Goal: Obtain resource: Download file/media

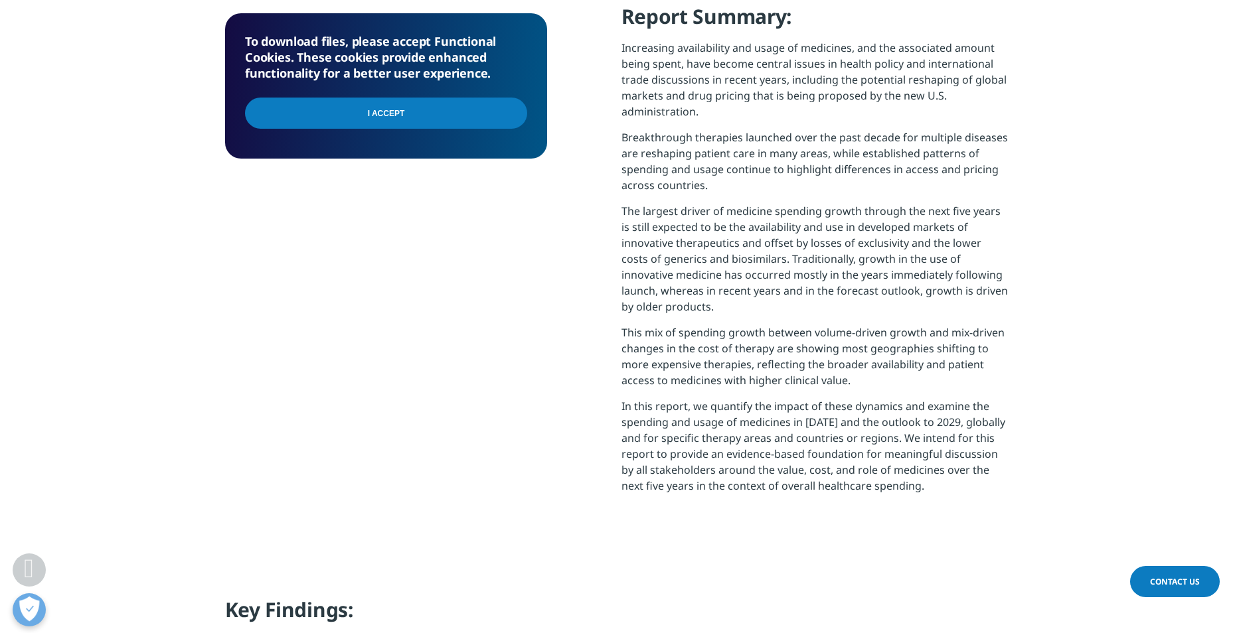
scroll to position [266, 0]
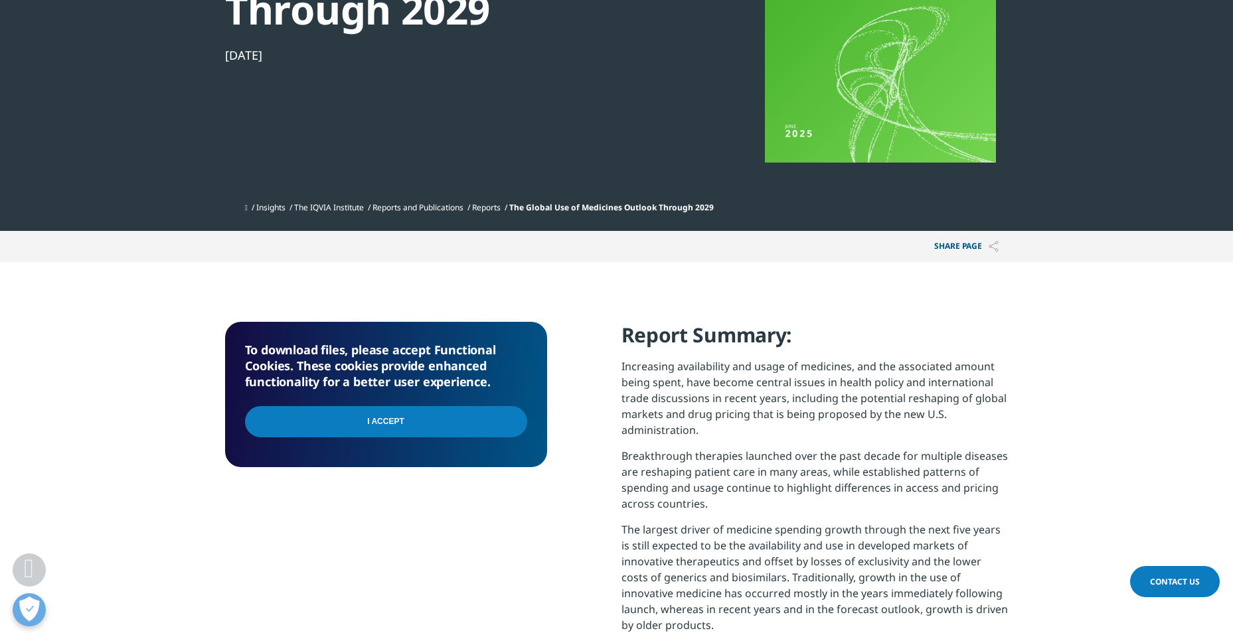
click at [370, 413] on input "I Accept" at bounding box center [386, 421] width 282 height 31
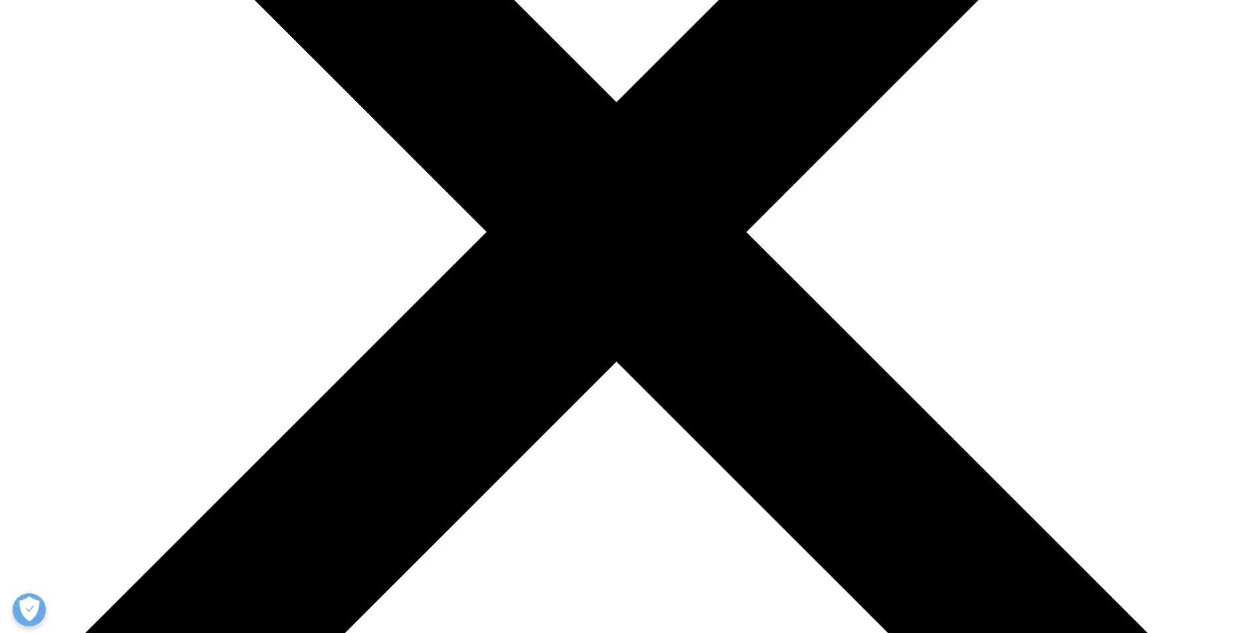
scroll to position [465, 0]
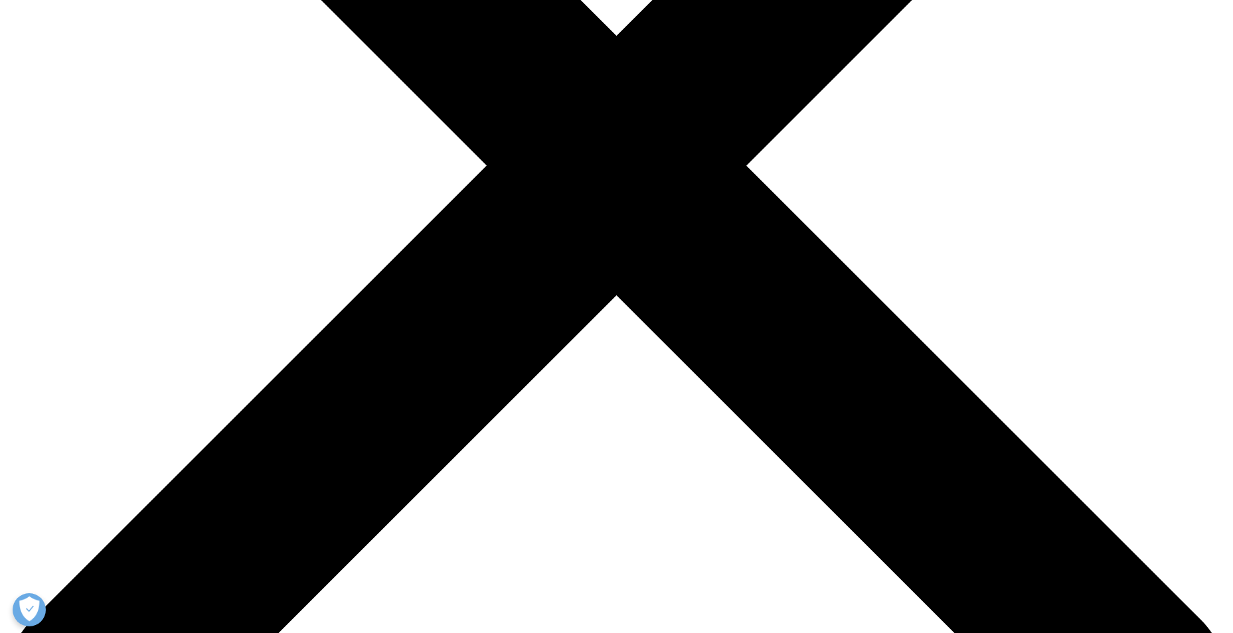
type input "Jordi"
type input "Oliveras Paula"
type input "jordi.oliveras@sanofi.com"
type input "Sanofi"
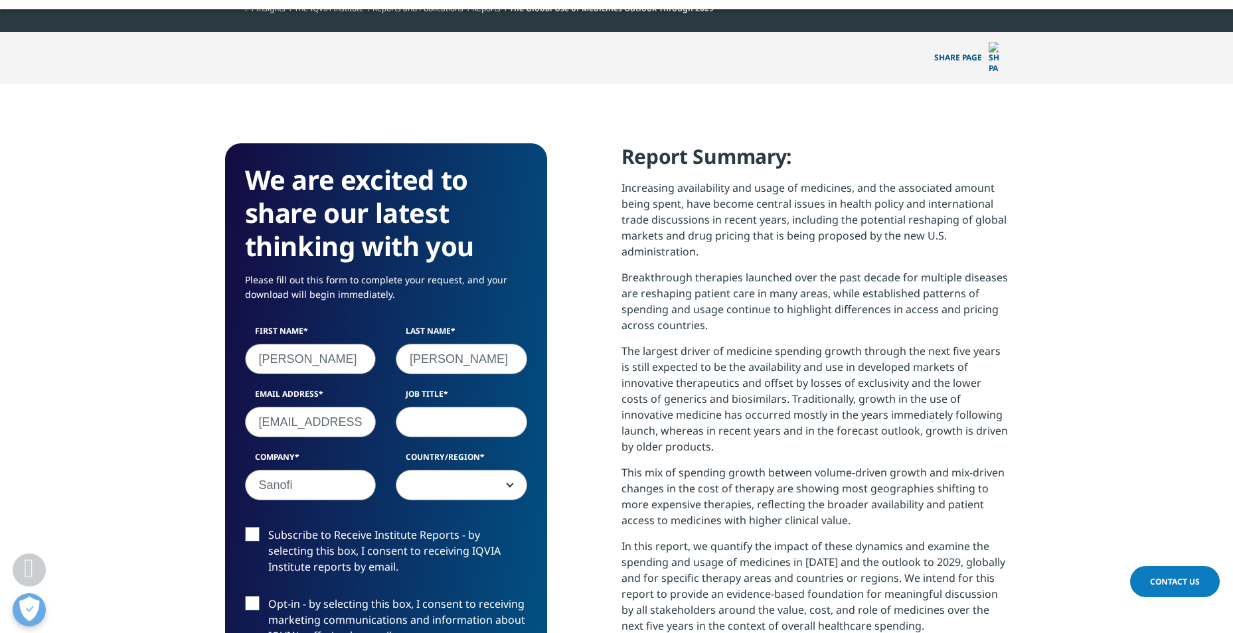
select select "Spain"
click at [449, 407] on input "Job Title" at bounding box center [461, 422] width 131 height 31
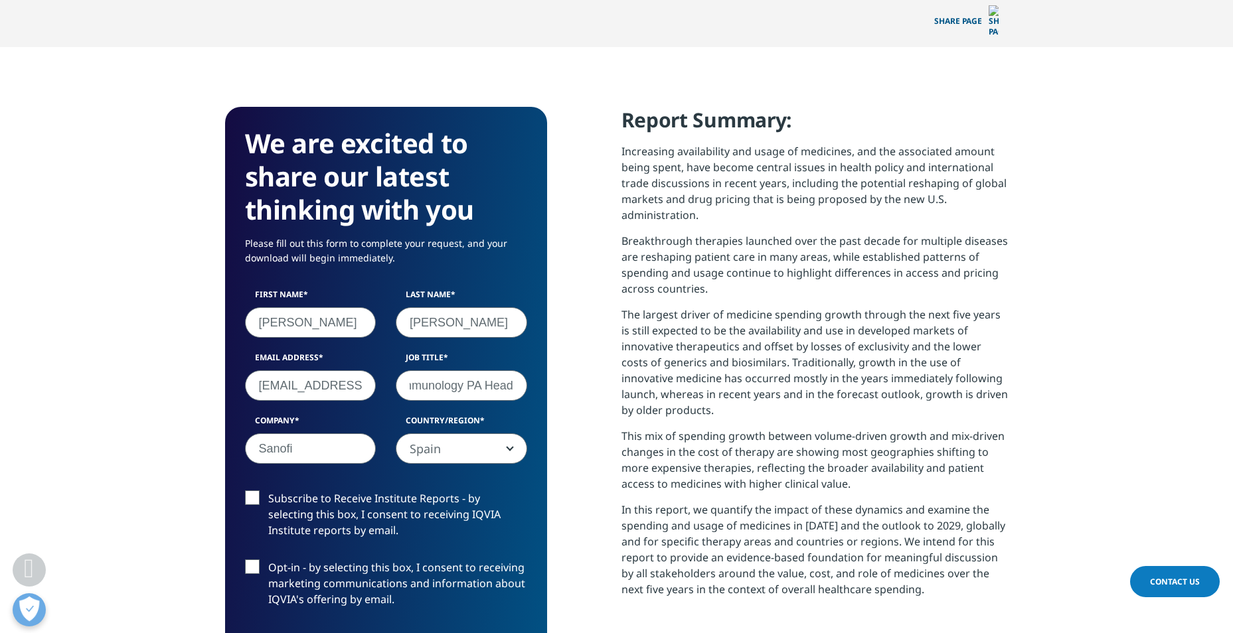
scroll to position [531, 0]
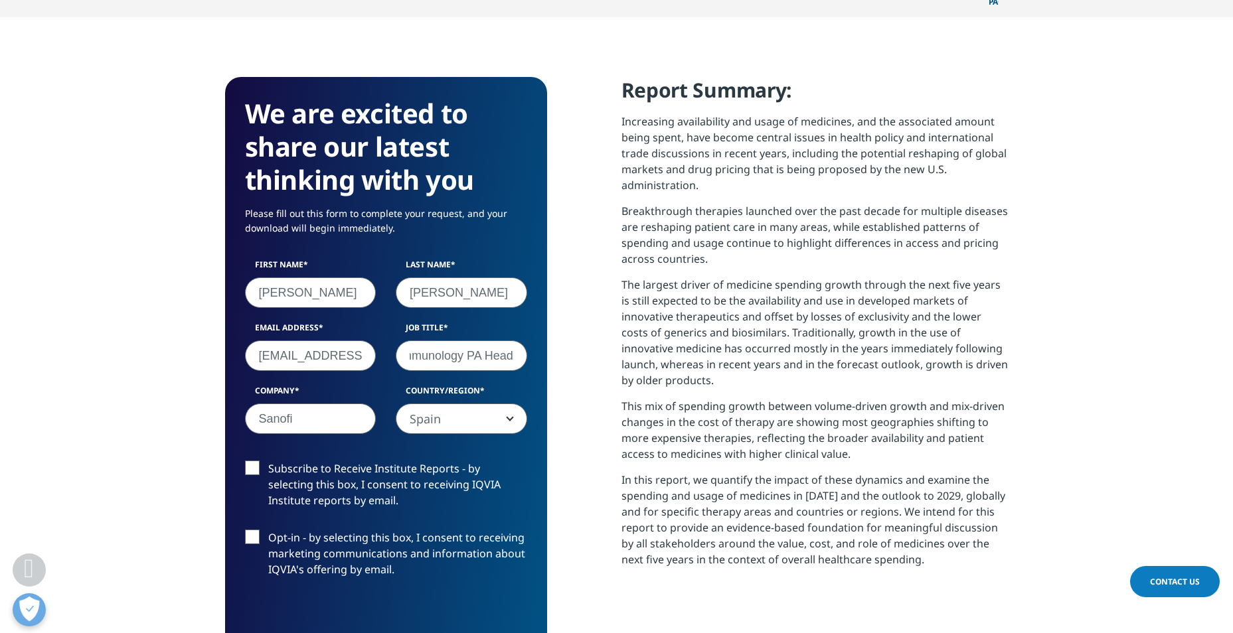
type input "Immunology PA Head"
click at [254, 461] on label "Subscribe to Receive Institute Reports - by selecting this box, I consent to re…" at bounding box center [386, 488] width 282 height 55
click at [268, 461] on input "Subscribe to Receive Institute Reports - by selecting this box, I consent to re…" at bounding box center [268, 461] width 0 height 0
click at [254, 530] on label "Opt-in - by selecting this box, I consent to receiving marketing communications…" at bounding box center [386, 557] width 282 height 55
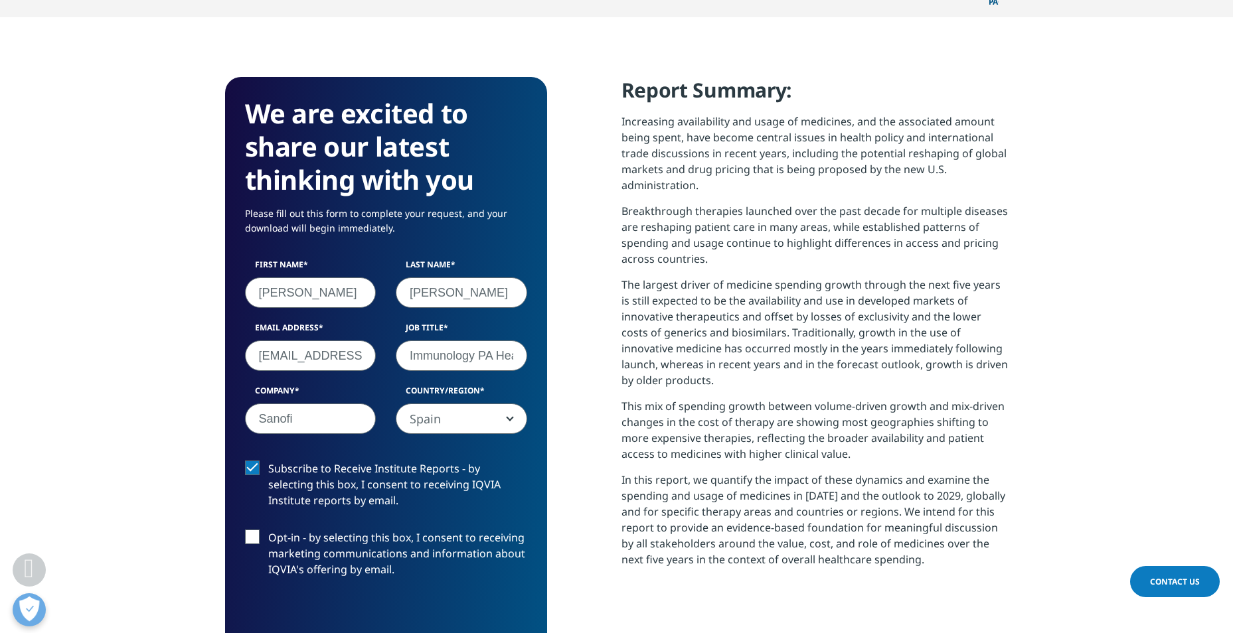
click at [268, 530] on input "Opt-in - by selecting this box, I consent to receiving marketing communications…" at bounding box center [268, 530] width 0 height 0
click at [252, 530] on label "Opt-in - by selecting this box, I consent to receiving marketing communications…" at bounding box center [386, 557] width 282 height 55
click at [268, 530] on input "Opt-in - by selecting this box, I consent to receiving marketing communications…" at bounding box center [268, 530] width 0 height 0
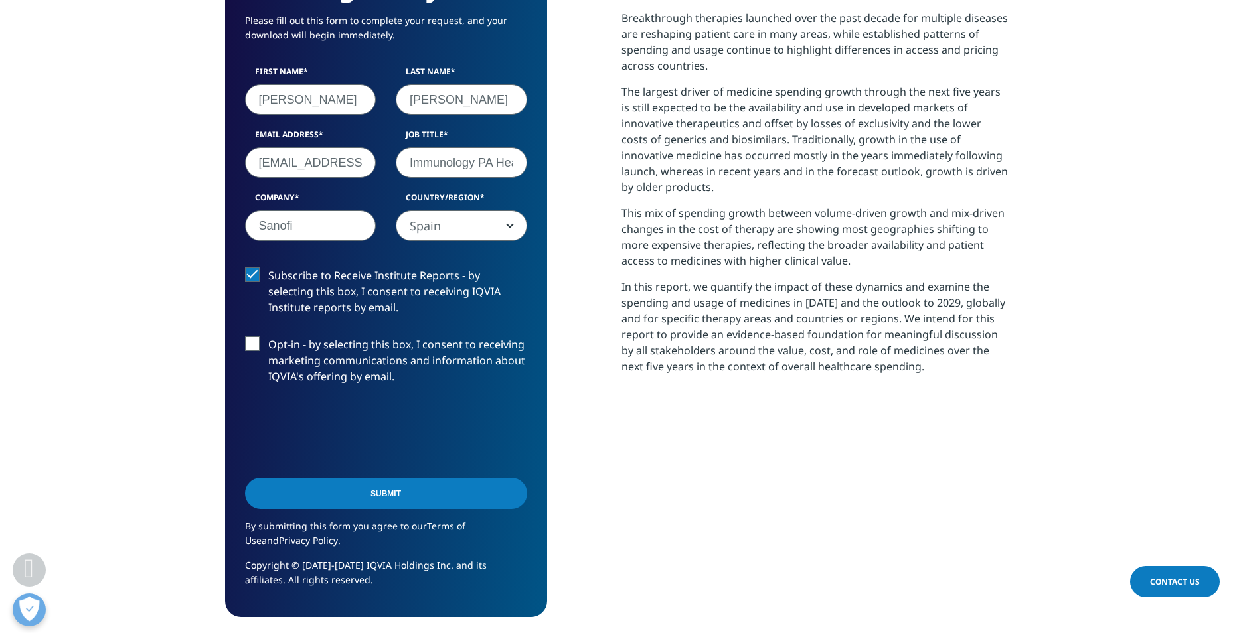
scroll to position [730, 0]
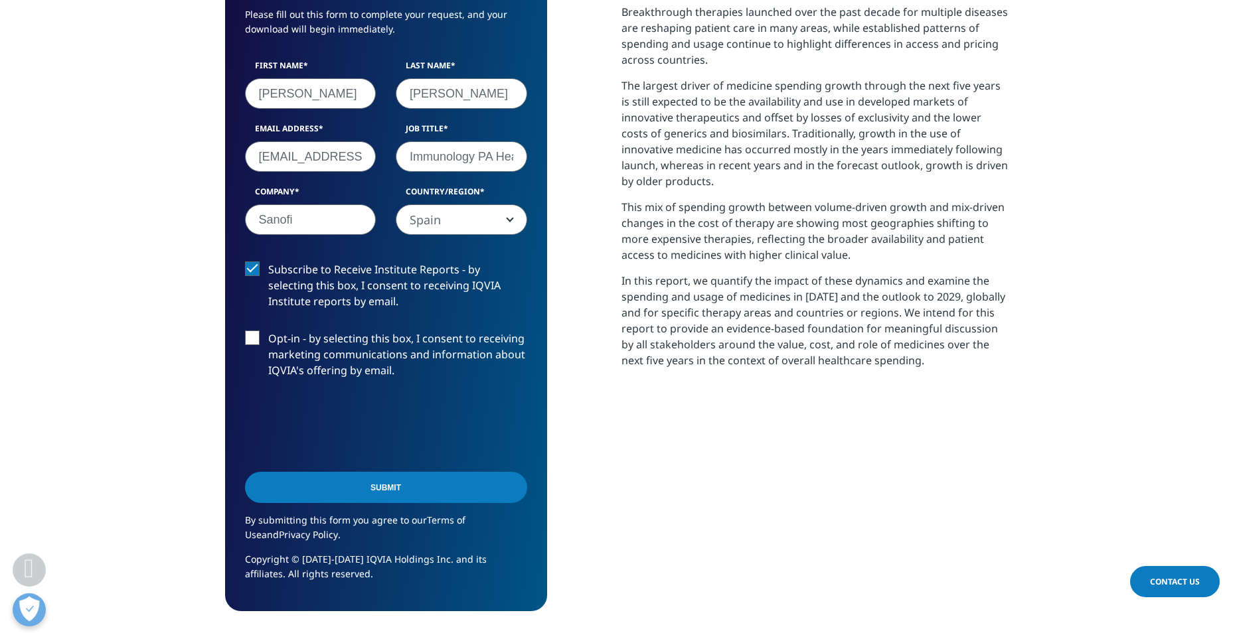
click at [392, 472] on input "Submit" at bounding box center [386, 487] width 282 height 31
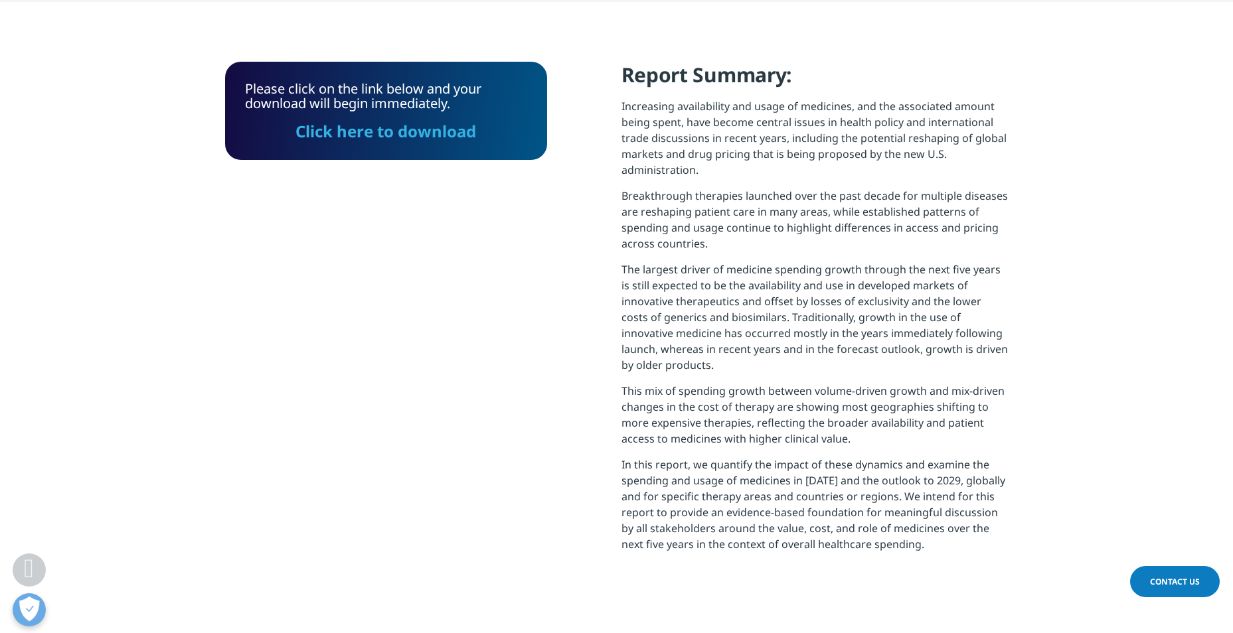
scroll to position [541, 0]
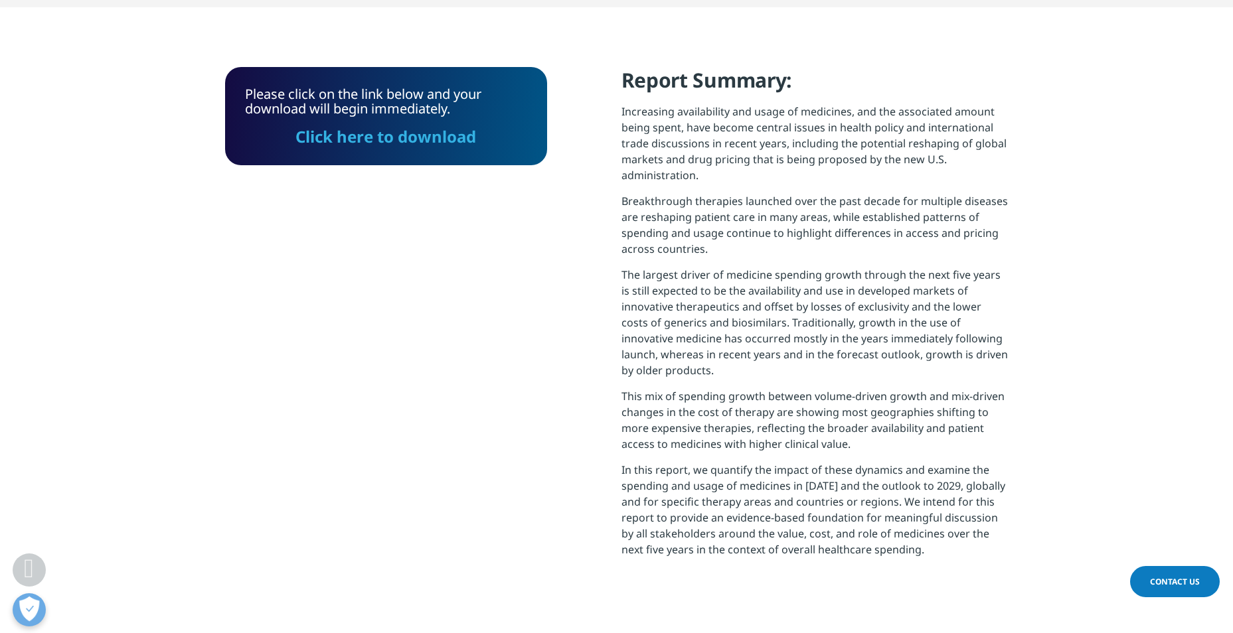
click at [374, 125] on link "Click here to download" at bounding box center [385, 136] width 181 height 22
